Goal: Transaction & Acquisition: Purchase product/service

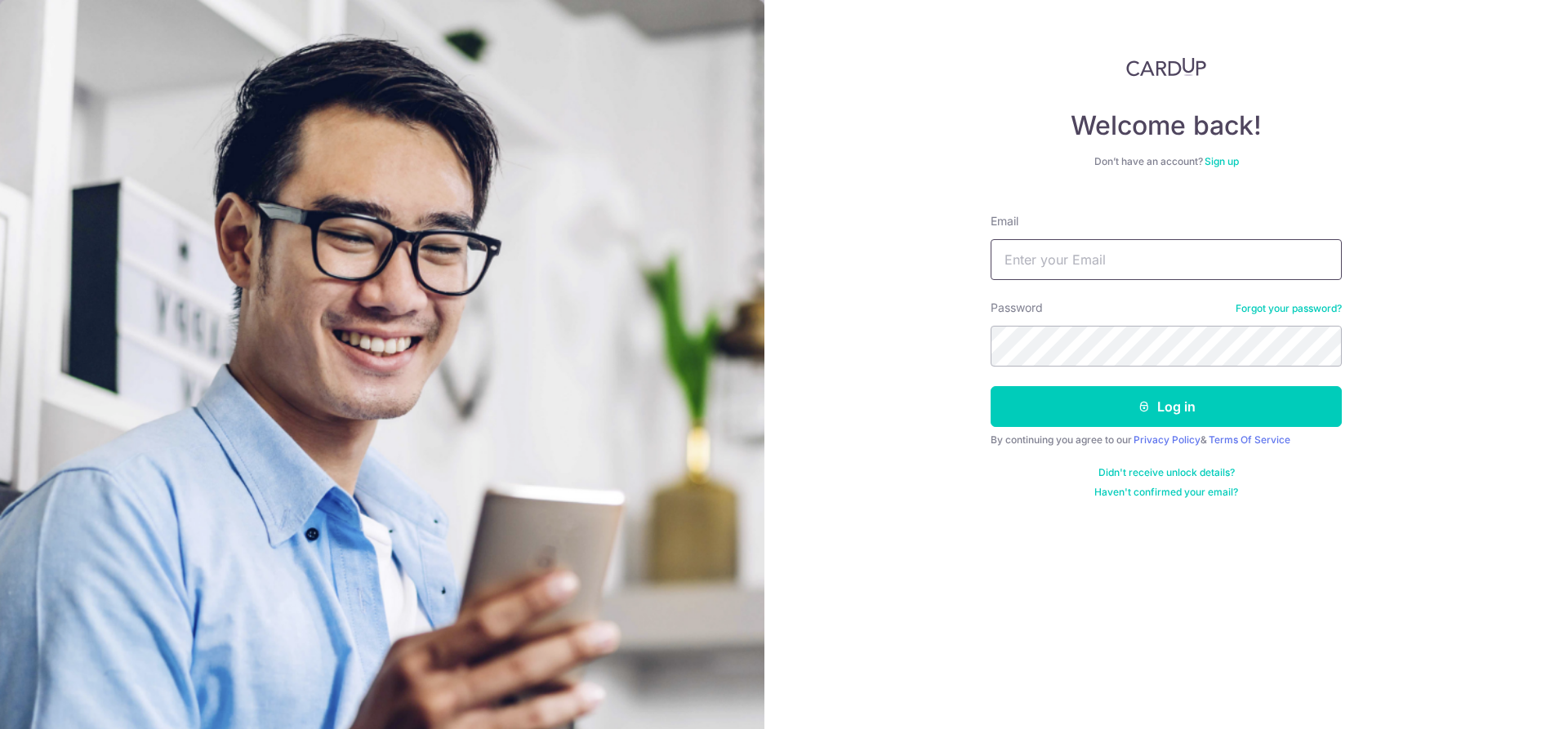
click at [1159, 256] on input "Email" at bounding box center [1167, 260] width 351 height 41
type input "timchu24@gmail.com"
click at [1178, 415] on button "Log in" at bounding box center [1167, 406] width 351 height 41
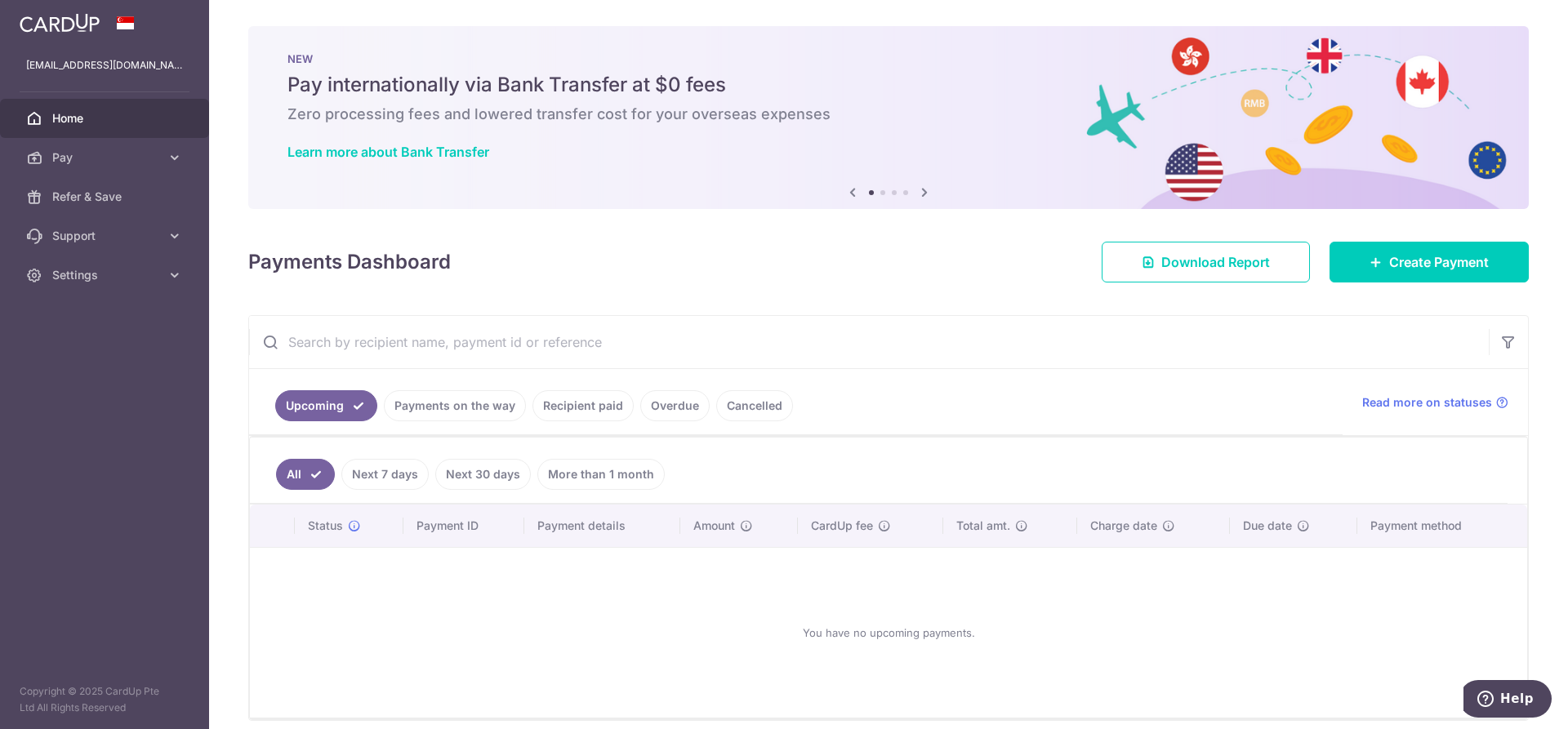
click at [374, 221] on div "× Pause Schedule Pause all future payments in this series Pause just this one p…" at bounding box center [889, 364] width 1359 height 729
click at [174, 147] on link "Pay" at bounding box center [105, 158] width 209 height 39
click at [127, 274] on span "Cards" at bounding box center [106, 275] width 107 height 16
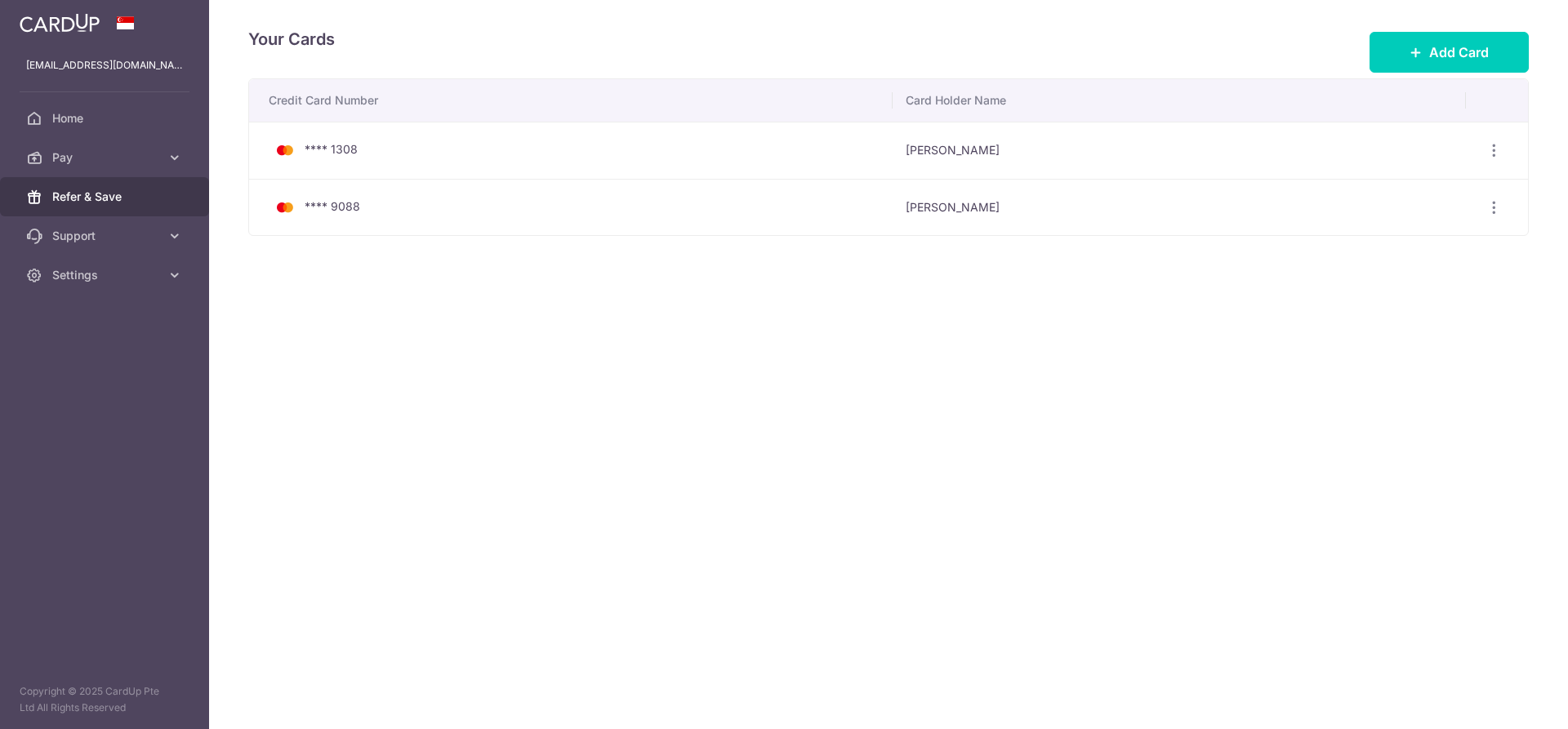
click at [122, 192] on span "Refer & Save" at bounding box center [106, 197] width 107 height 16
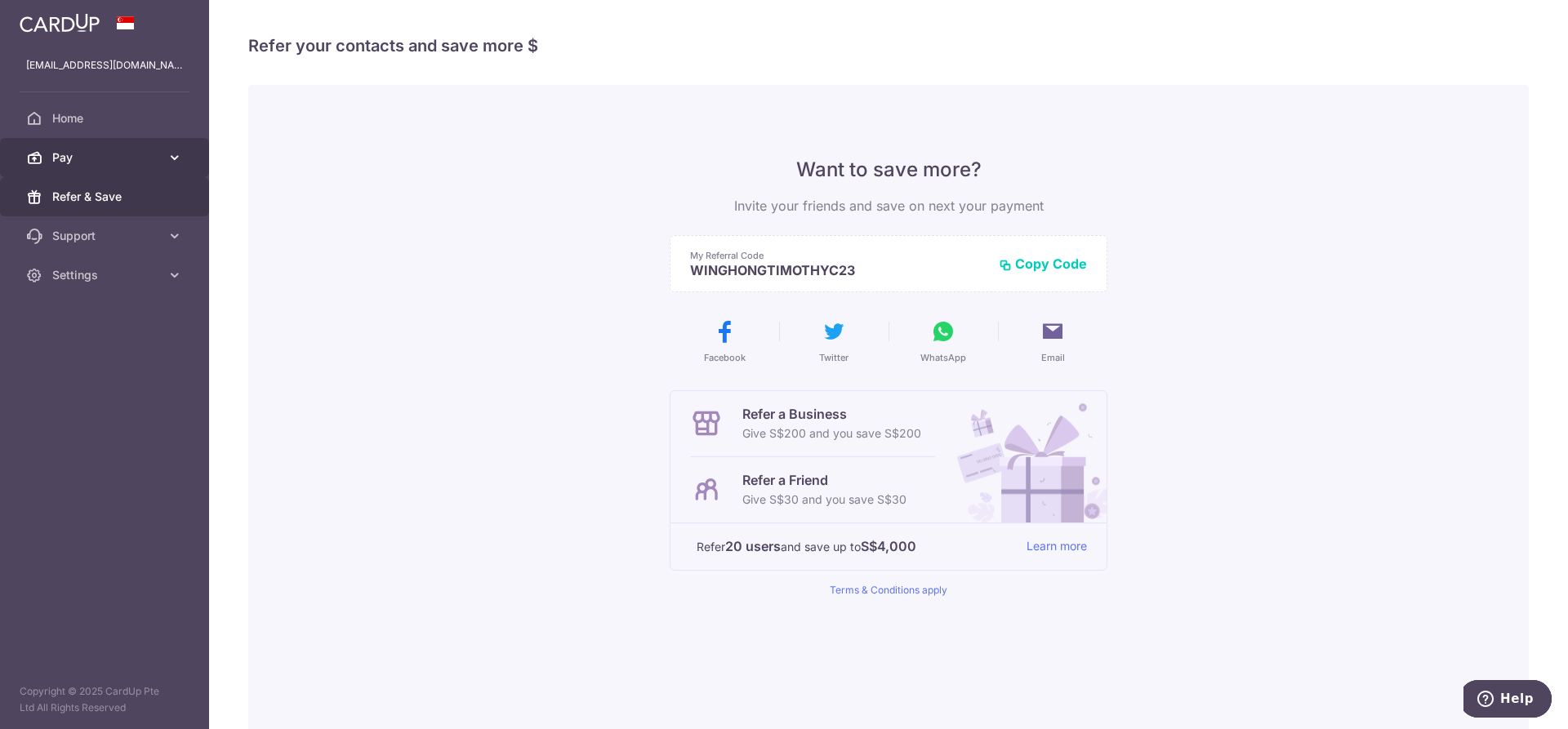
click at [138, 151] on span "Pay" at bounding box center [106, 157] width 107 height 16
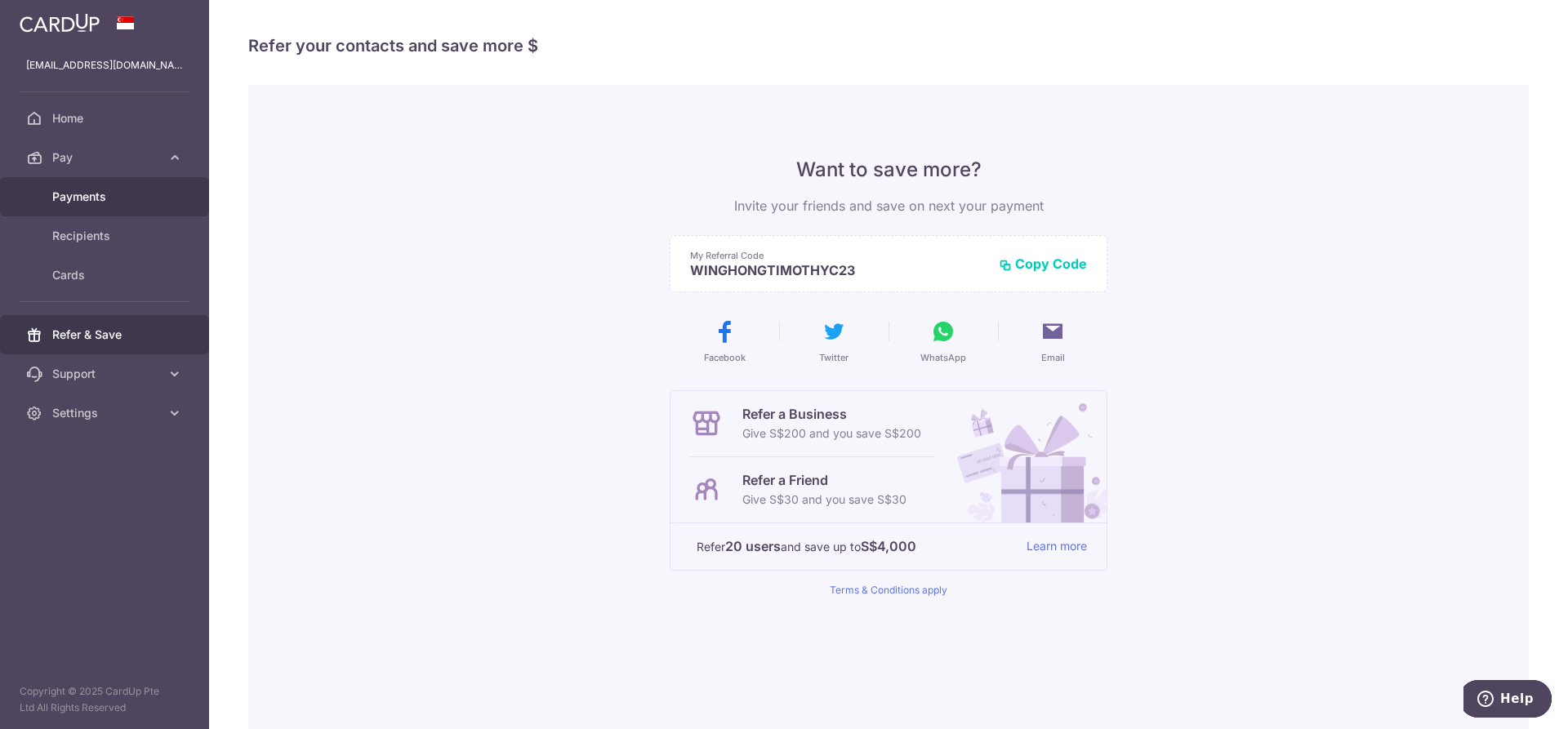
click at [105, 208] on link "Payments" at bounding box center [105, 197] width 209 height 39
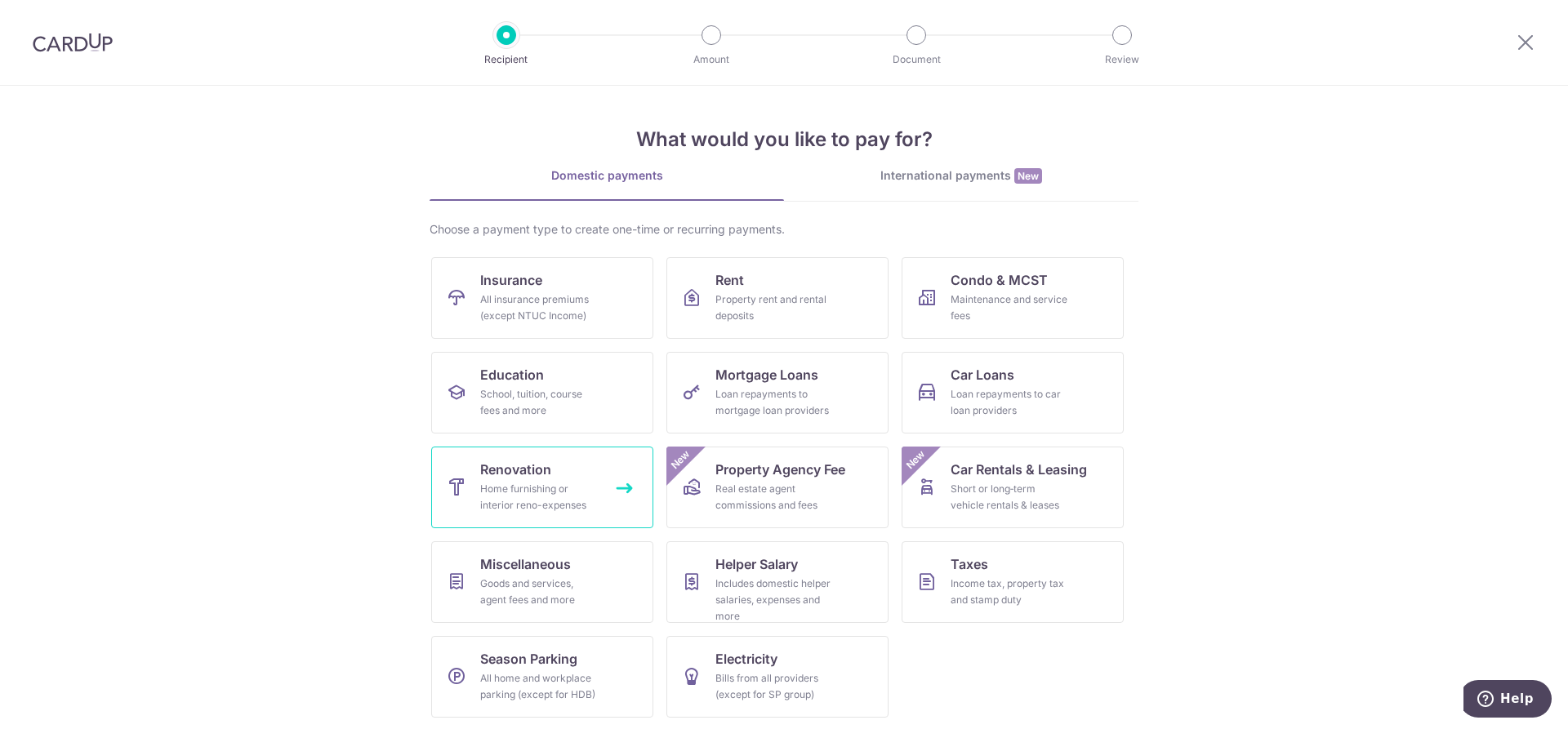
click at [529, 490] on div "Home furnishing or interior reno-expenses" at bounding box center [539, 497] width 118 height 33
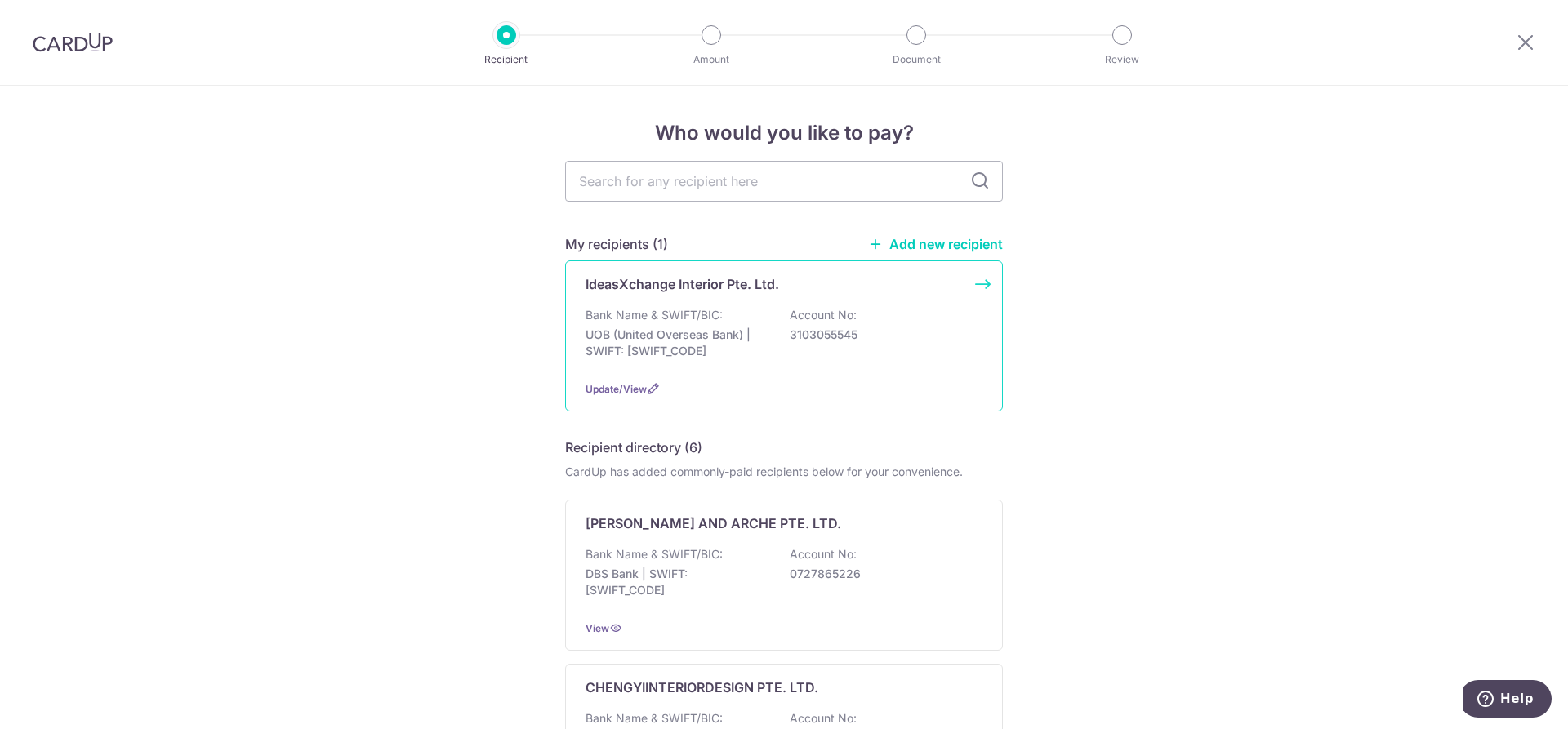
click at [732, 333] on p "UOB (United Overseas Bank) | SWIFT: UOVBSGSGXXX" at bounding box center [677, 342] width 183 height 33
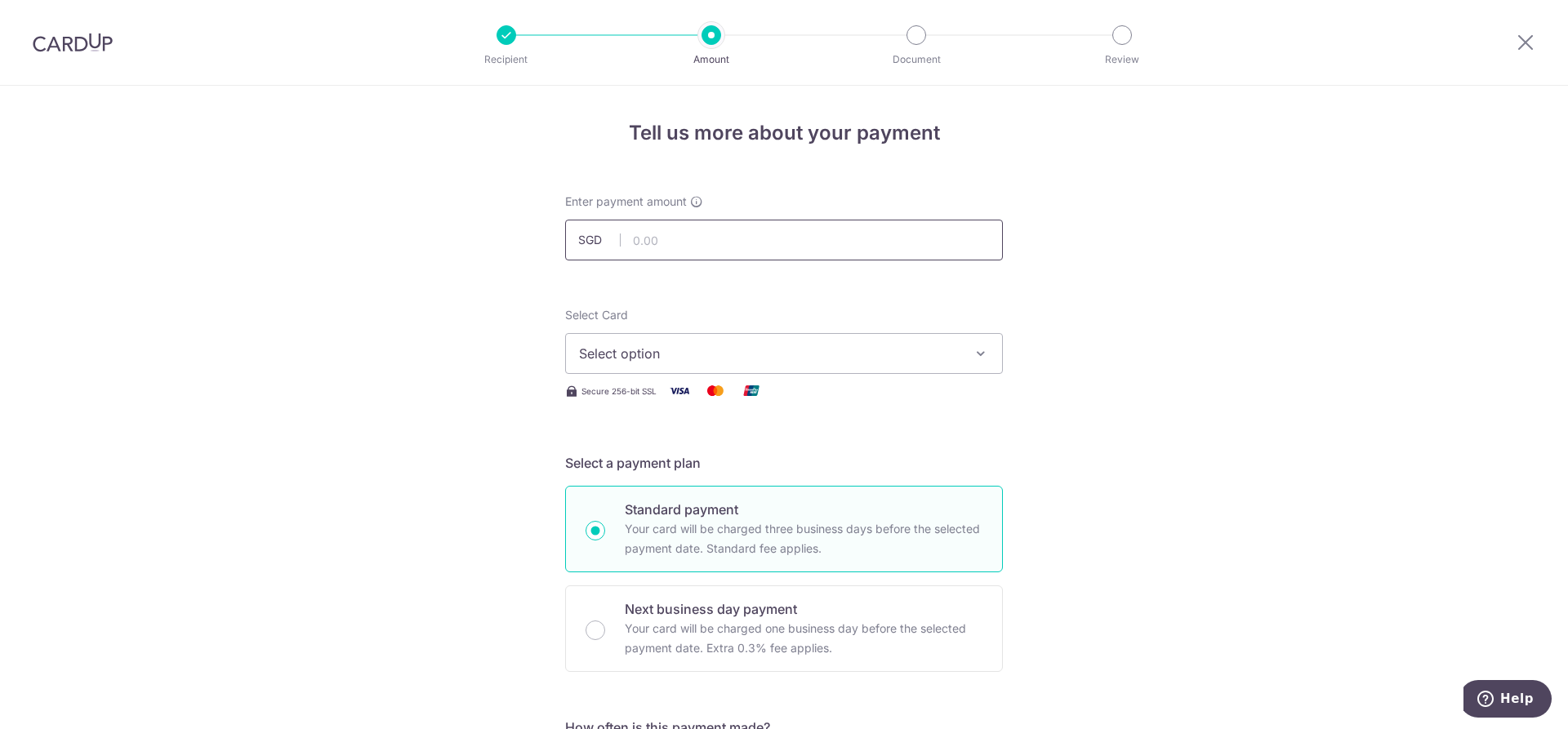
click at [779, 244] on input "text" at bounding box center [784, 240] width 437 height 41
type input "23,953.20"
click at [698, 349] on span "Select option" at bounding box center [769, 354] width 381 height 20
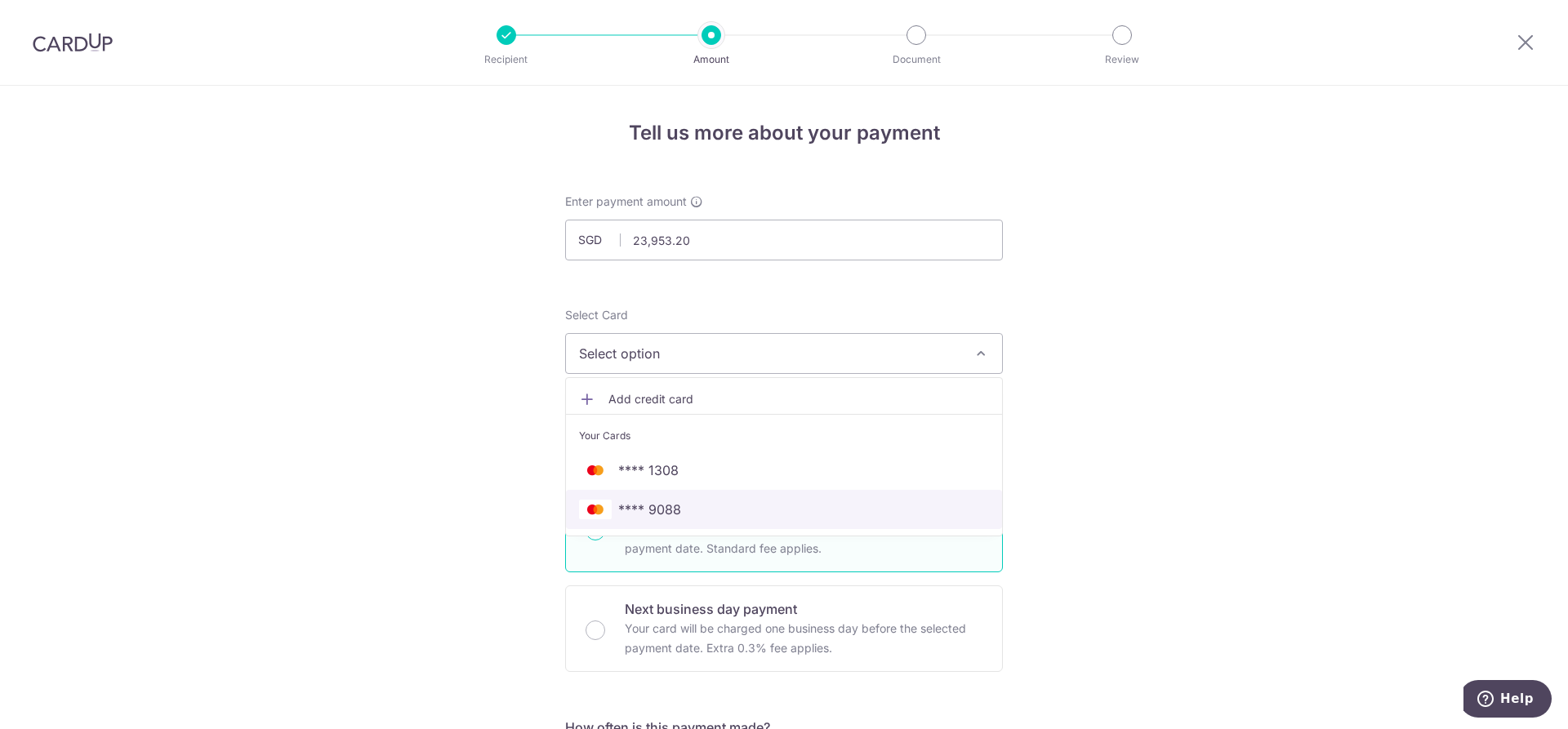
click at [682, 499] on span "**** 9088" at bounding box center [784, 509] width 410 height 20
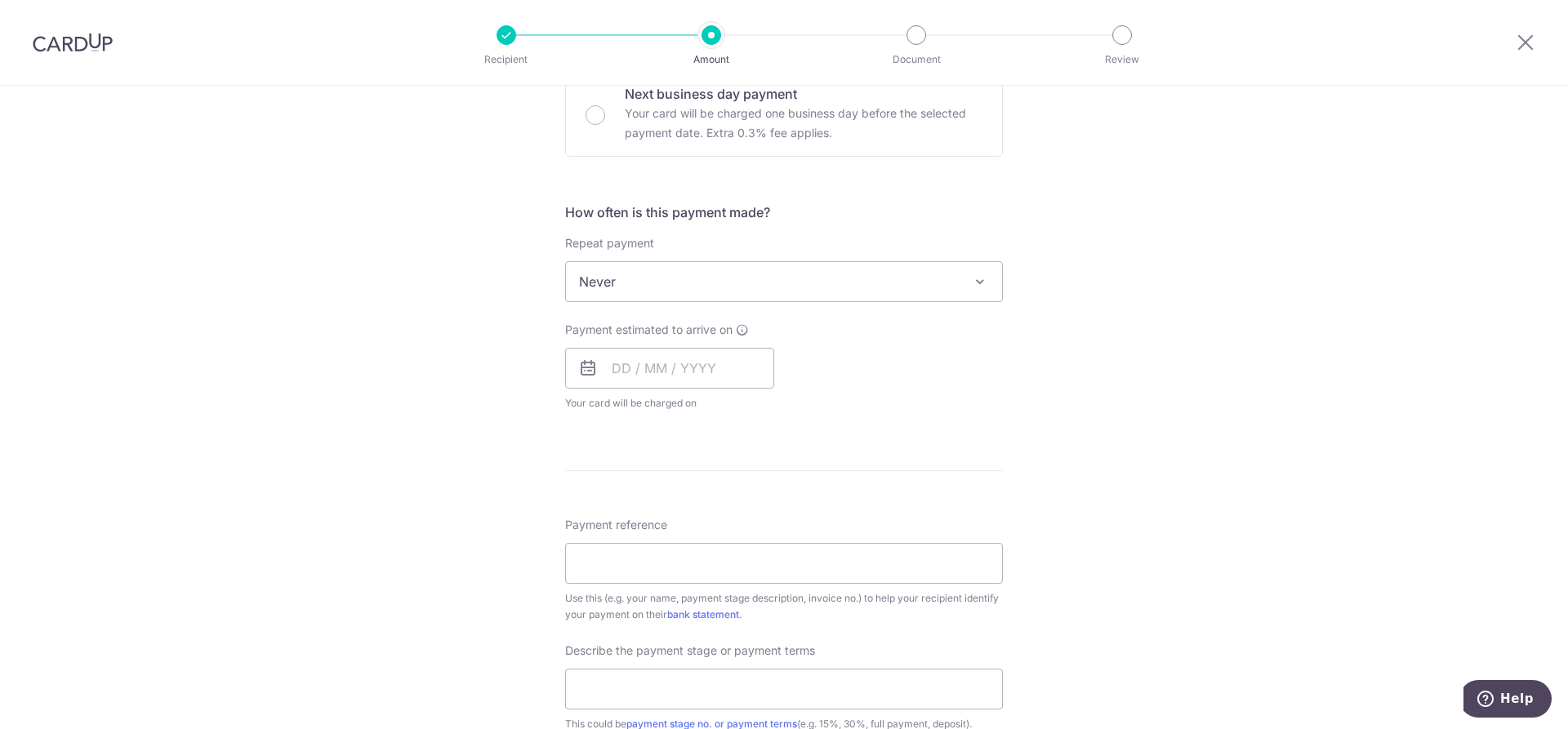
scroll to position [518, 0]
click at [615, 369] on input "text" at bounding box center [670, 364] width 209 height 41
click at [727, 482] on link "2" at bounding box center [729, 480] width 26 height 26
type input "[DATE]"
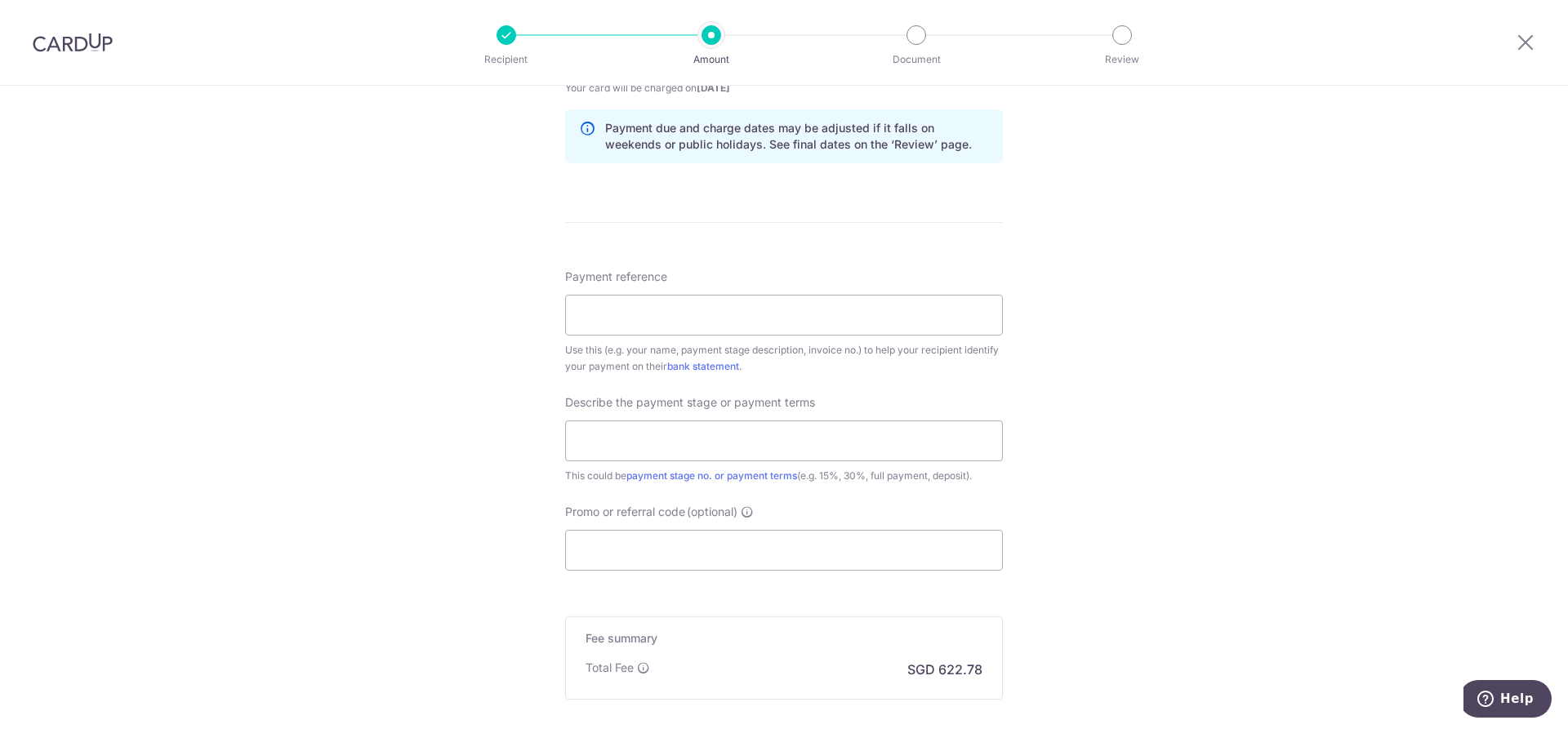
scroll to position [832, 0]
click at [843, 317] on input "Payment reference" at bounding box center [784, 313] width 437 height 41
click at [720, 317] on input "Payment reference" at bounding box center [784, 313] width 437 height 41
click at [653, 302] on input "Payment reference" at bounding box center [784, 313] width 437 height 41
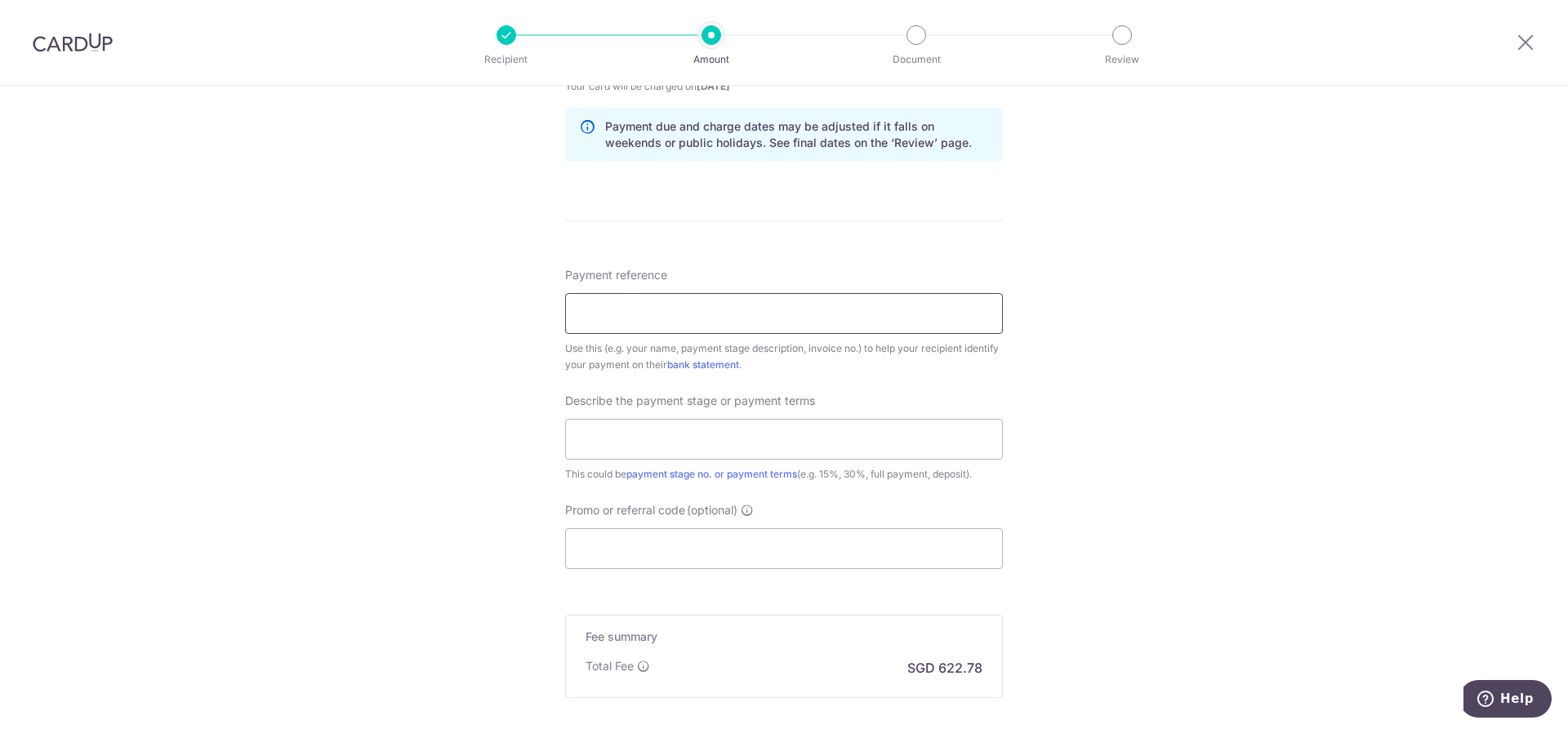
click at [630, 316] on input "Payment reference" at bounding box center [784, 313] width 437 height 41
type input "IXS-INV-96759-02"
click at [621, 433] on input "text" at bounding box center [784, 439] width 437 height 41
type input "40%"
click at [658, 551] on input "Promo or referral code (optional)" at bounding box center [784, 549] width 437 height 41
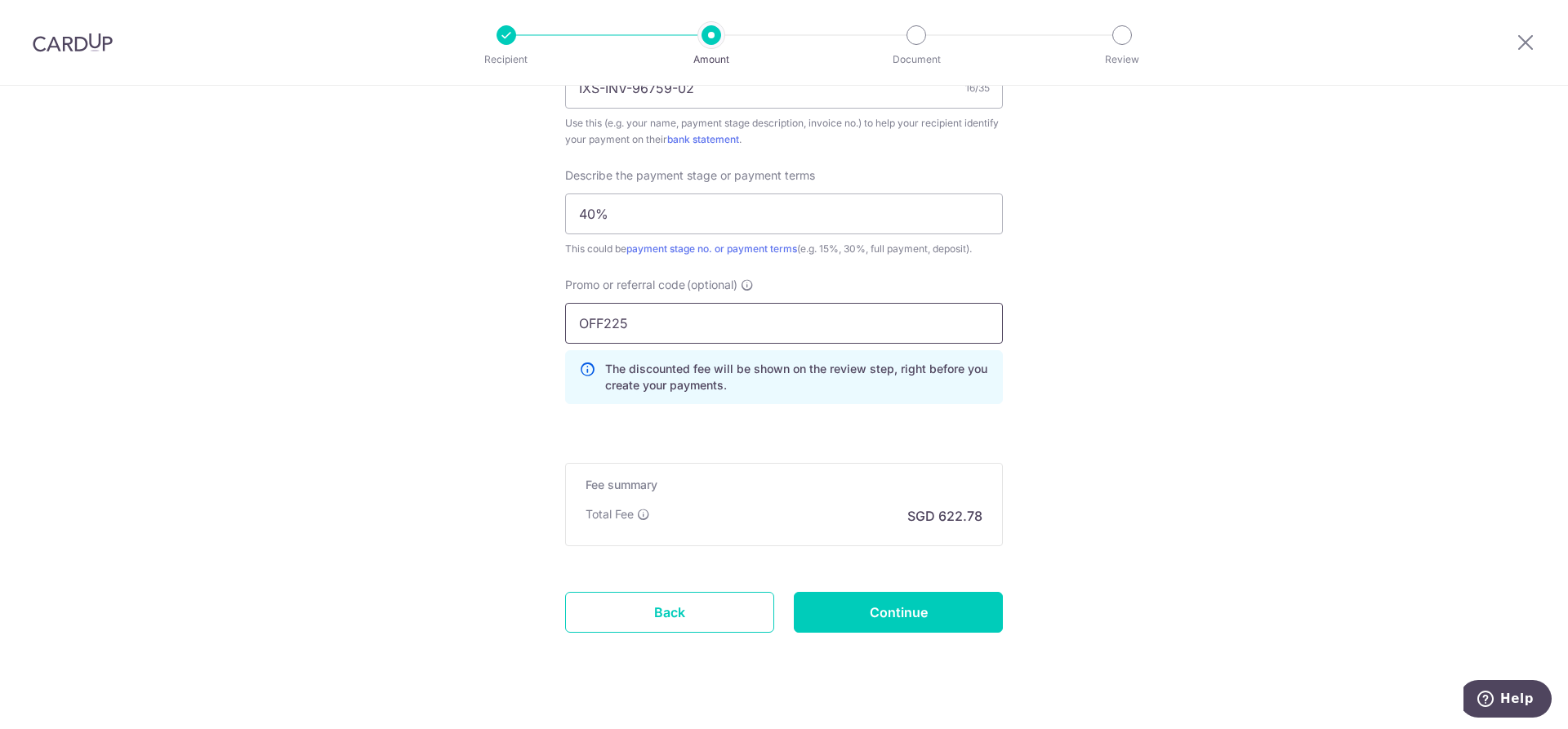
scroll to position [1072, 0]
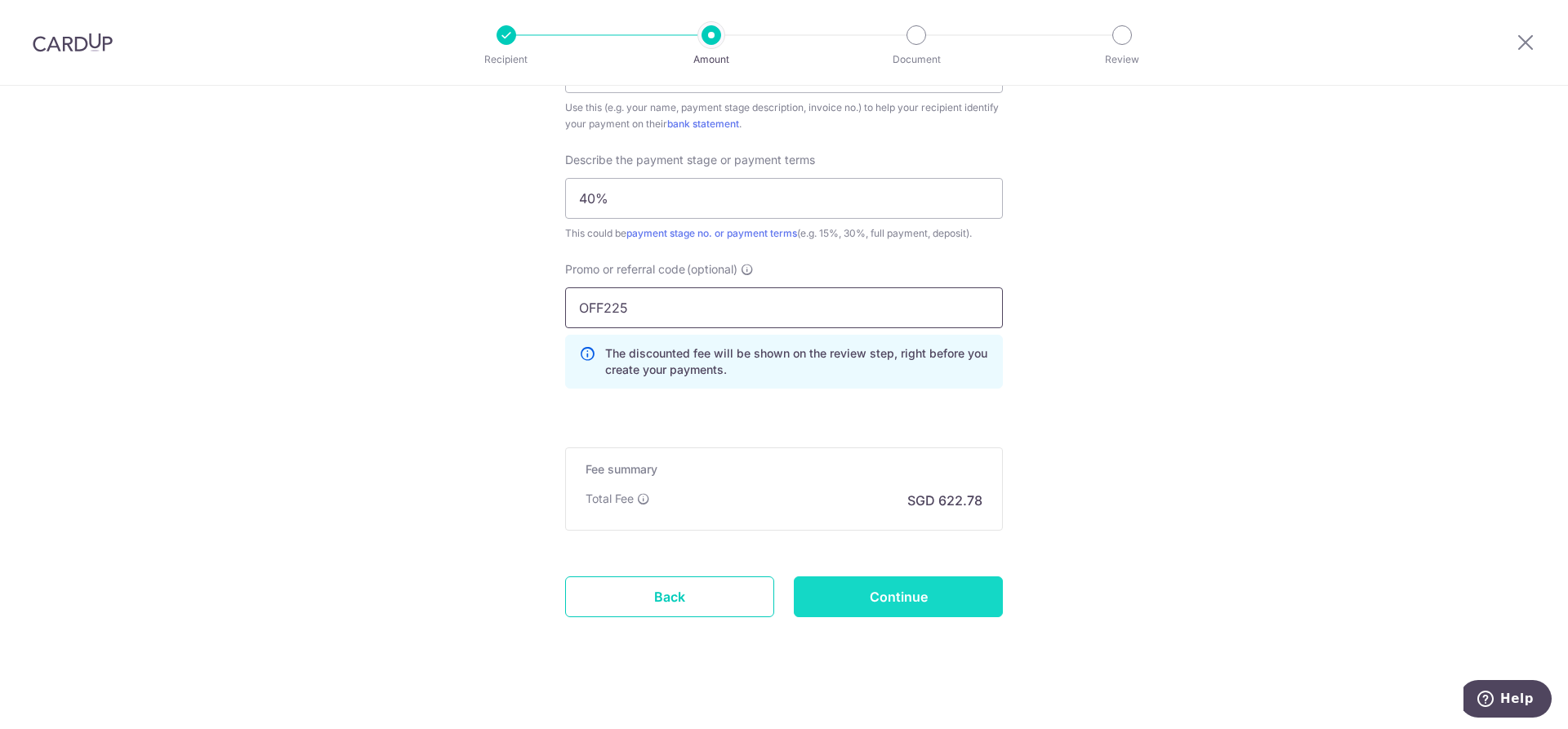
type input "OFF225"
click at [944, 591] on input "Continue" at bounding box center [899, 597] width 209 height 41
type input "Create Schedule"
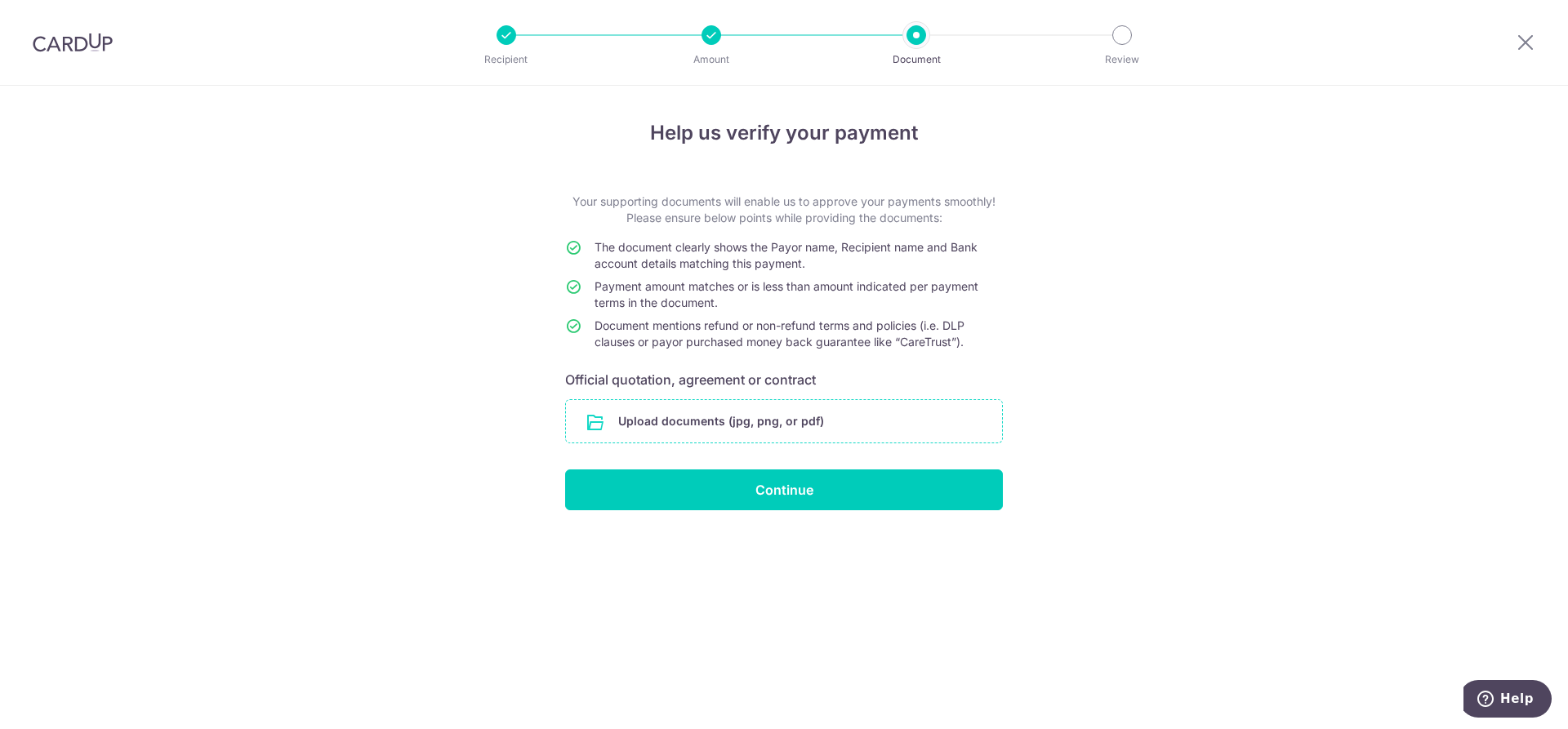
click at [734, 419] on input "file" at bounding box center [784, 421] width 437 height 43
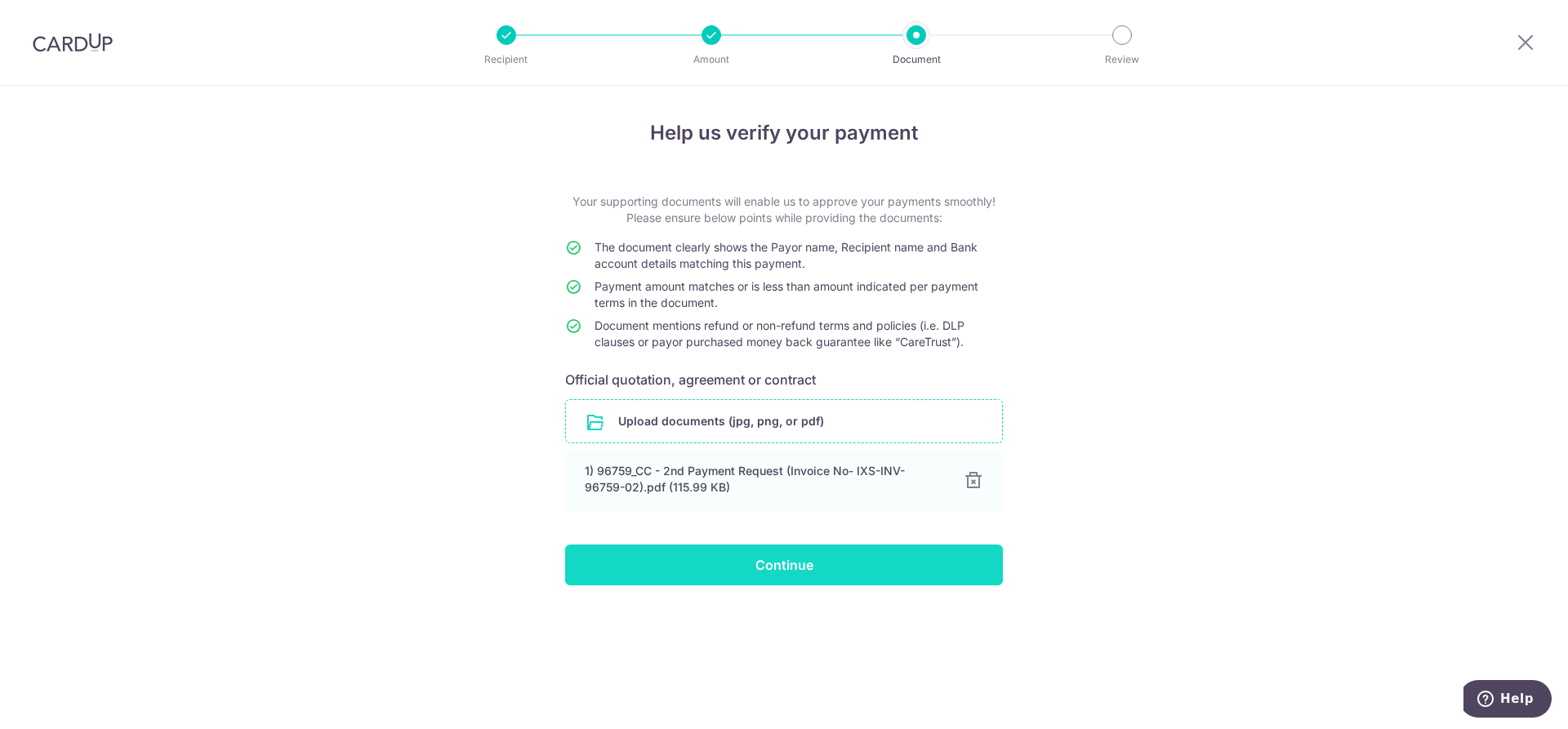
click at [787, 560] on input "Continue" at bounding box center [784, 565] width 437 height 41
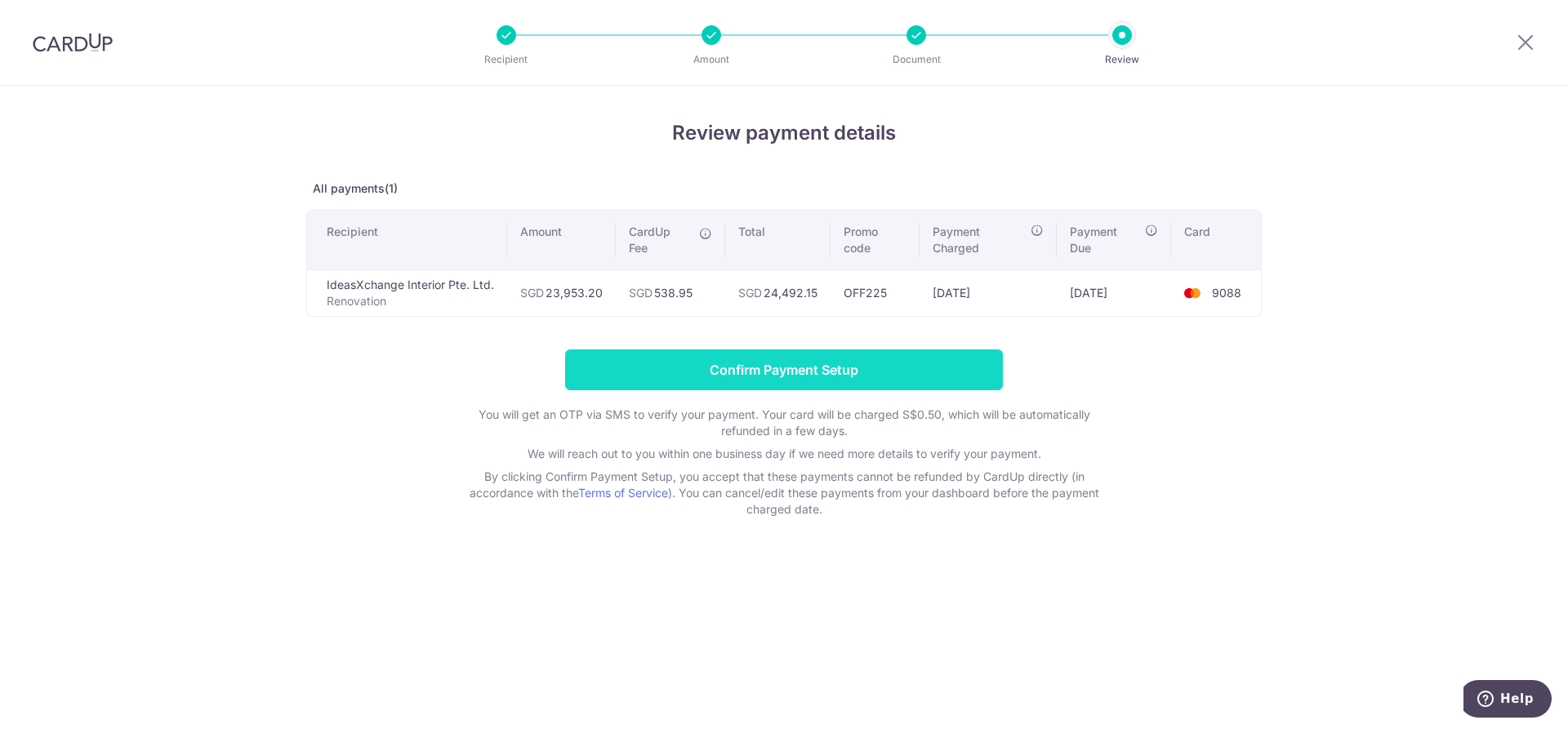
click at [798, 377] on input "Confirm Payment Setup" at bounding box center [784, 370] width 437 height 41
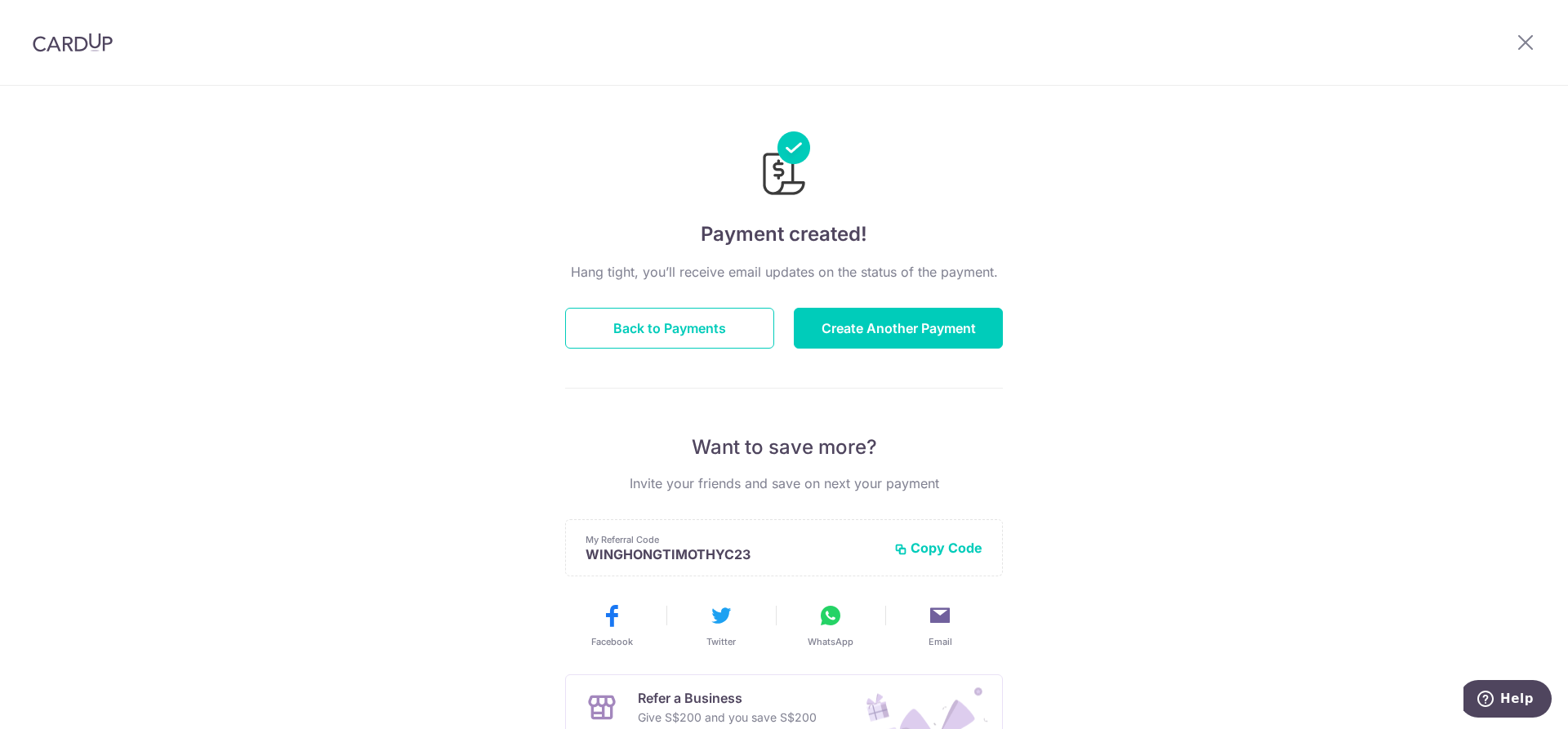
click at [1153, 402] on div "Payment created! Hang tight, you’ll receive email updates on the status of the …" at bounding box center [784, 521] width 1568 height 872
click at [705, 319] on button "Back to Payments" at bounding box center [670, 328] width 209 height 41
